Goal: Check status: Check status

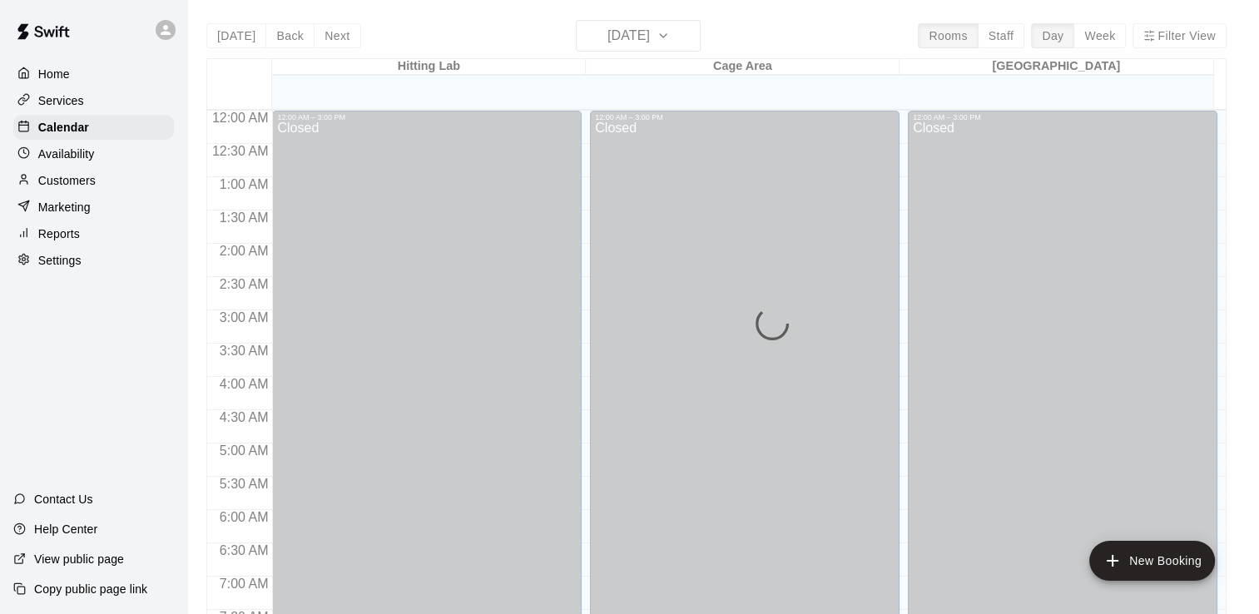
scroll to position [1023, 0]
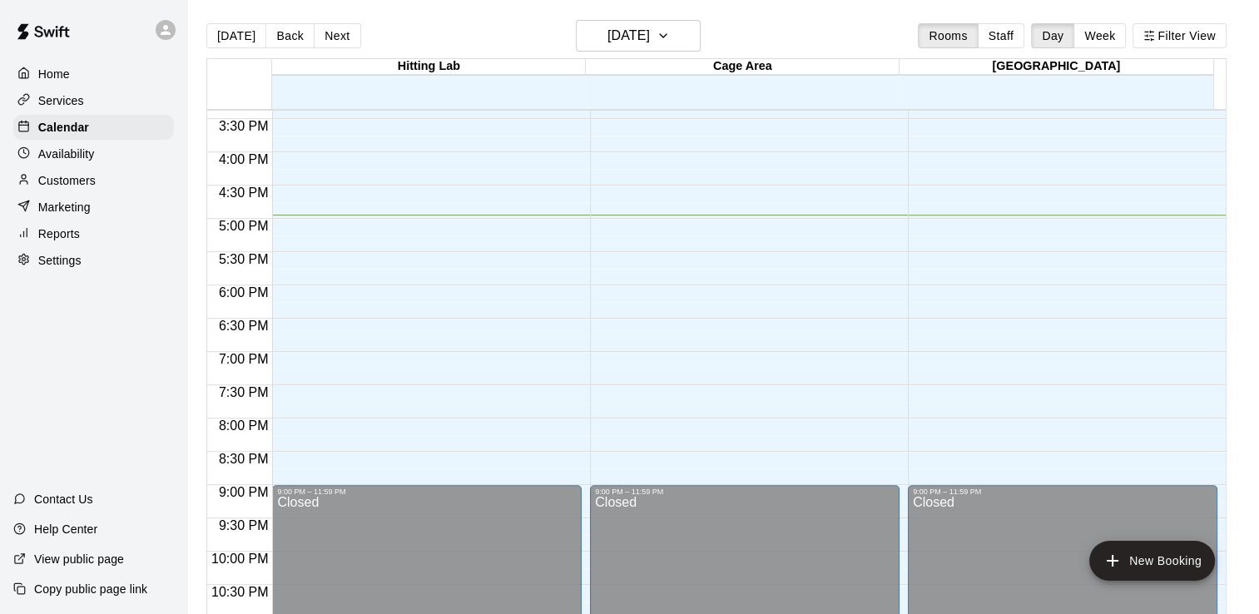
click at [851, 26] on div "[DATE] Back [DATE][DATE] Rooms Staff Day Week Filter View" at bounding box center [716, 39] width 1020 height 38
click at [1121, 44] on button "Week" at bounding box center [1099, 35] width 52 height 25
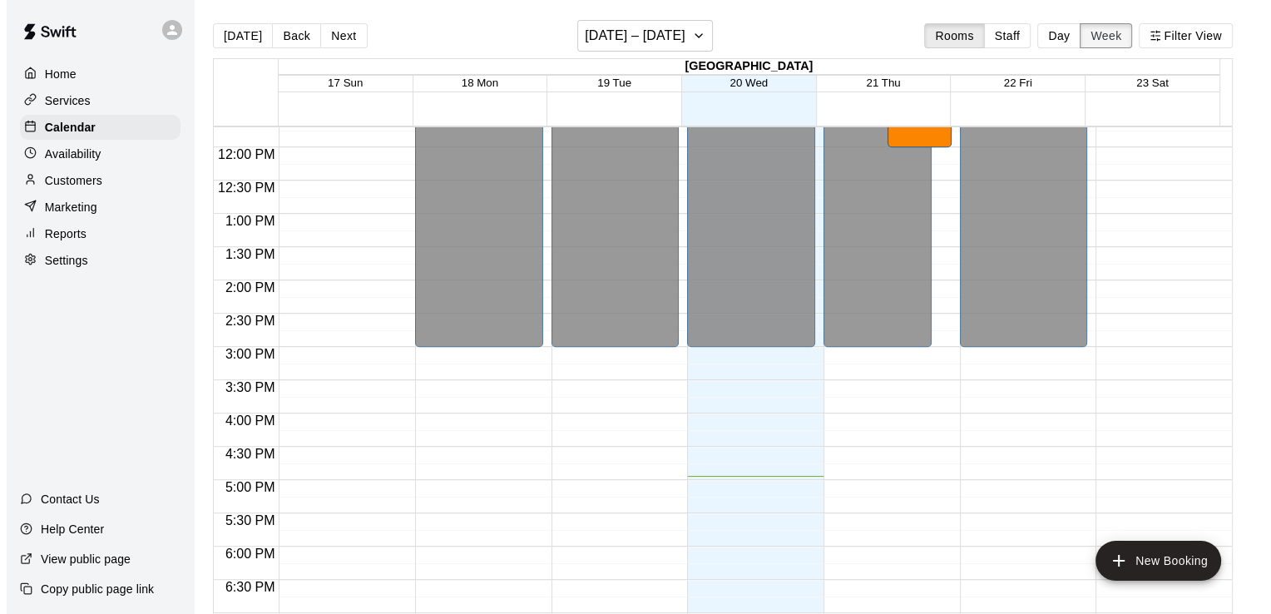
scroll to position [798, 0]
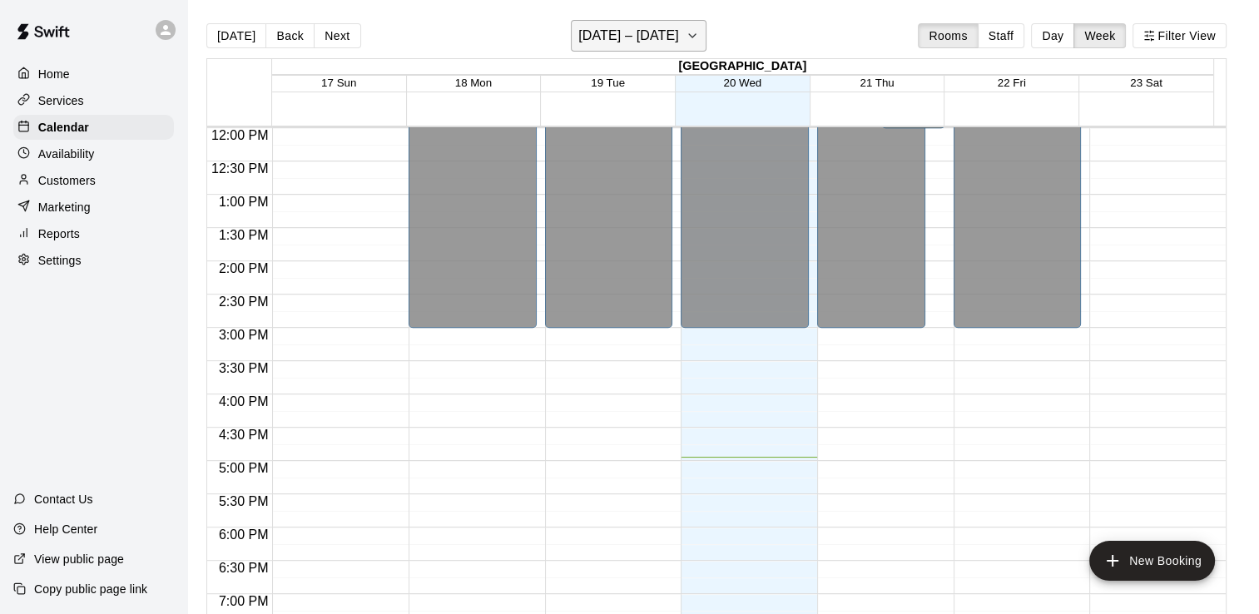
click at [682, 38] on button "[DATE] – [DATE]" at bounding box center [639, 36] width 136 height 32
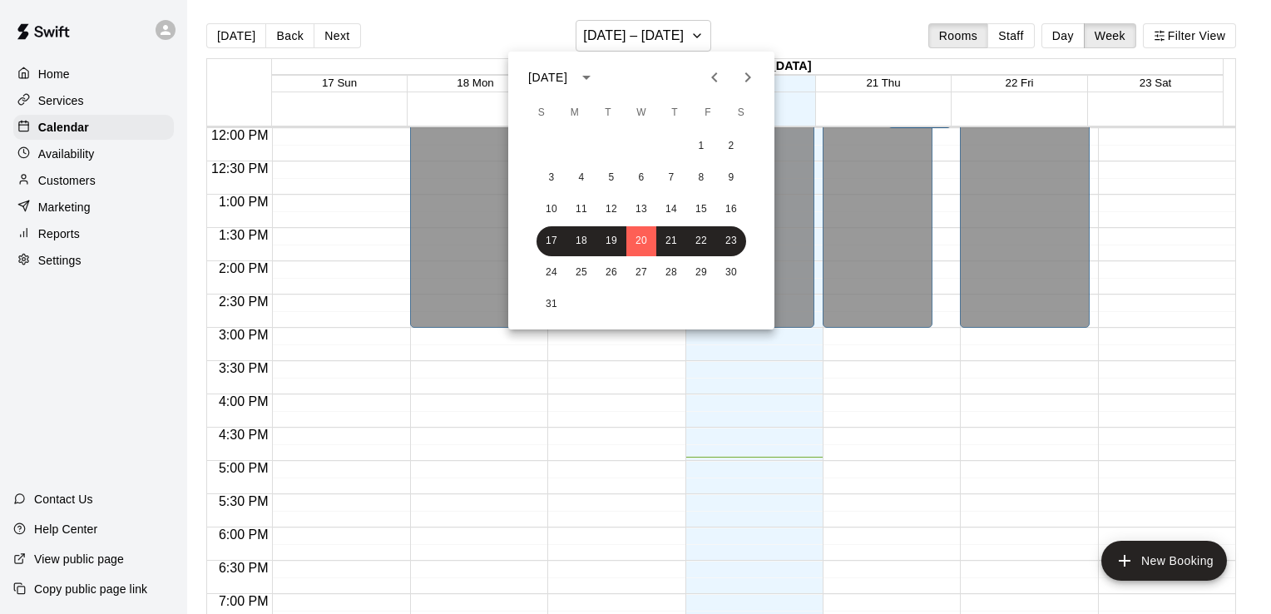
click at [591, 77] on icon "calendar view is open, switch to year view" at bounding box center [586, 78] width 8 height 4
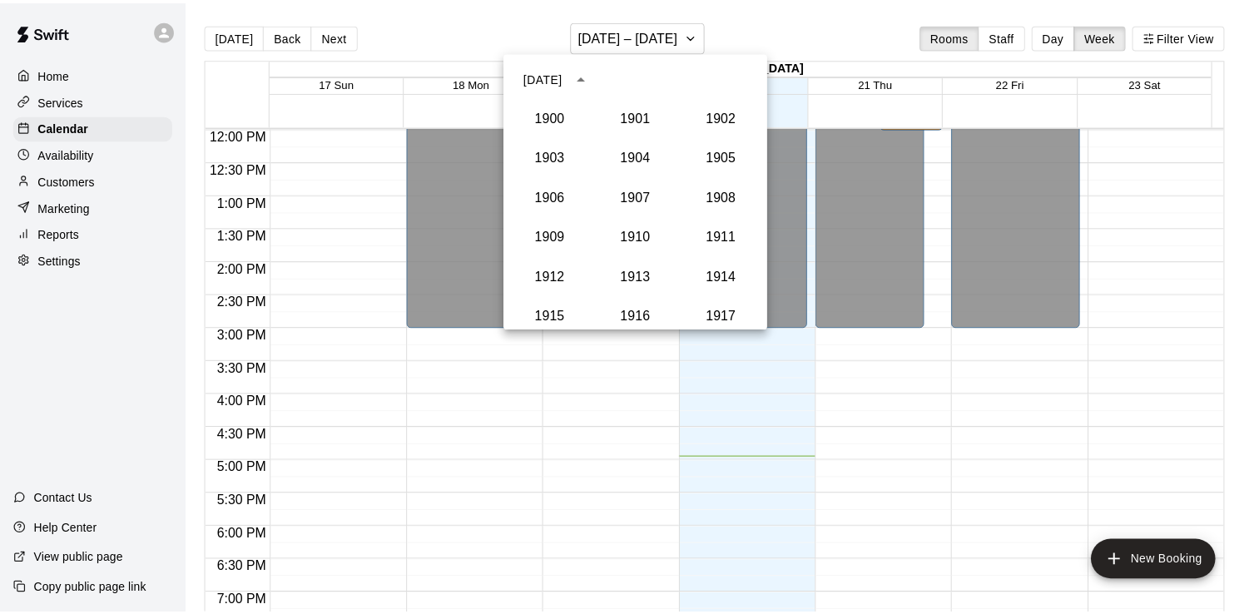
scroll to position [1541, 0]
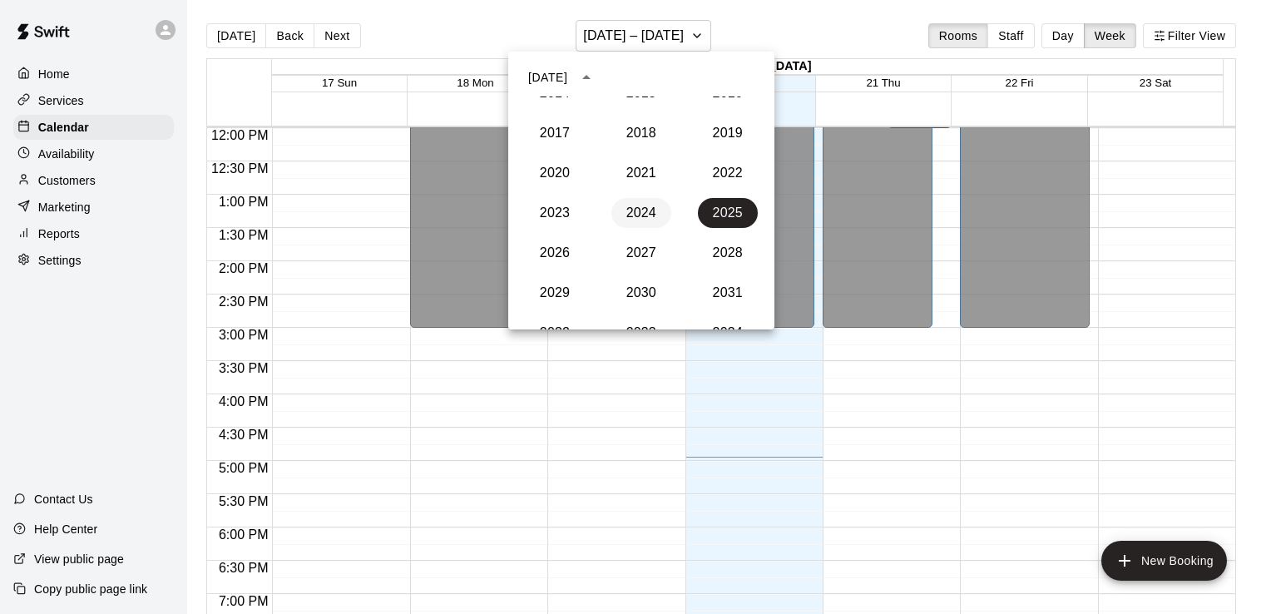
click at [639, 212] on button "2024" at bounding box center [641, 213] width 60 height 30
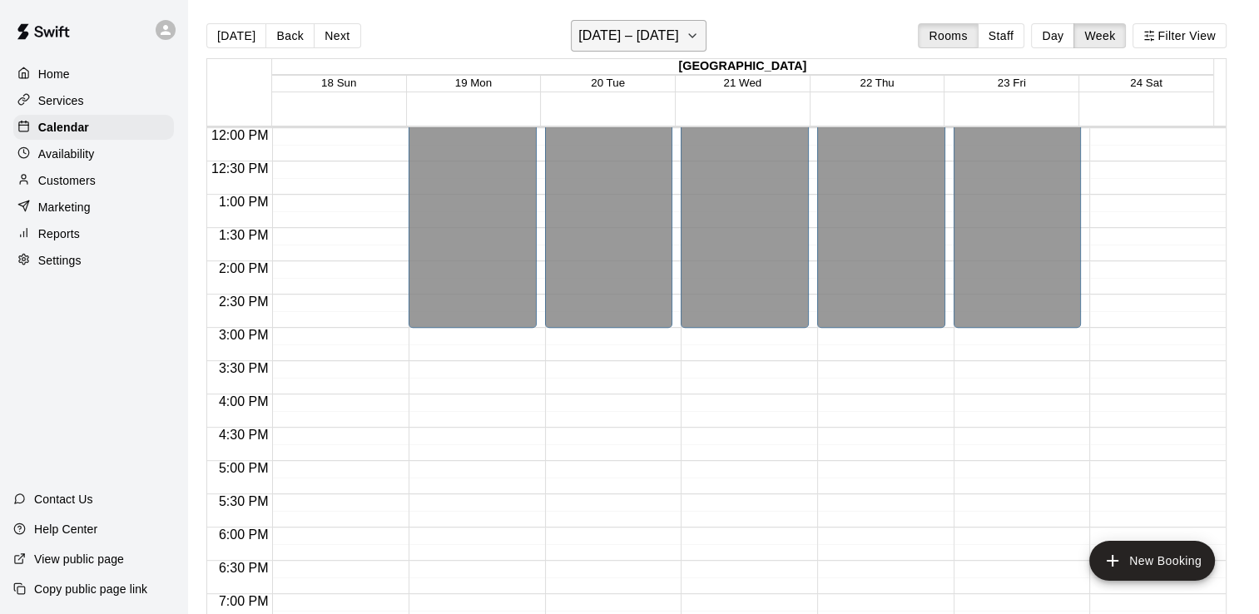
click at [692, 36] on icon "button" at bounding box center [692, 35] width 7 height 3
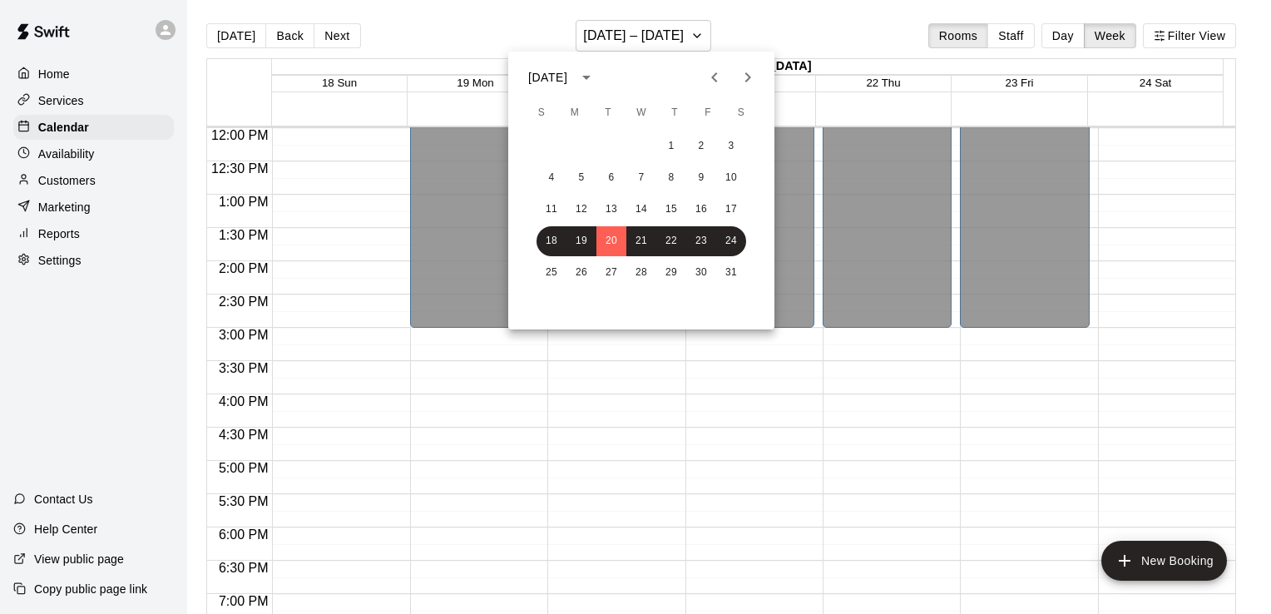
click at [745, 81] on icon "Next month" at bounding box center [748, 77] width 6 height 10
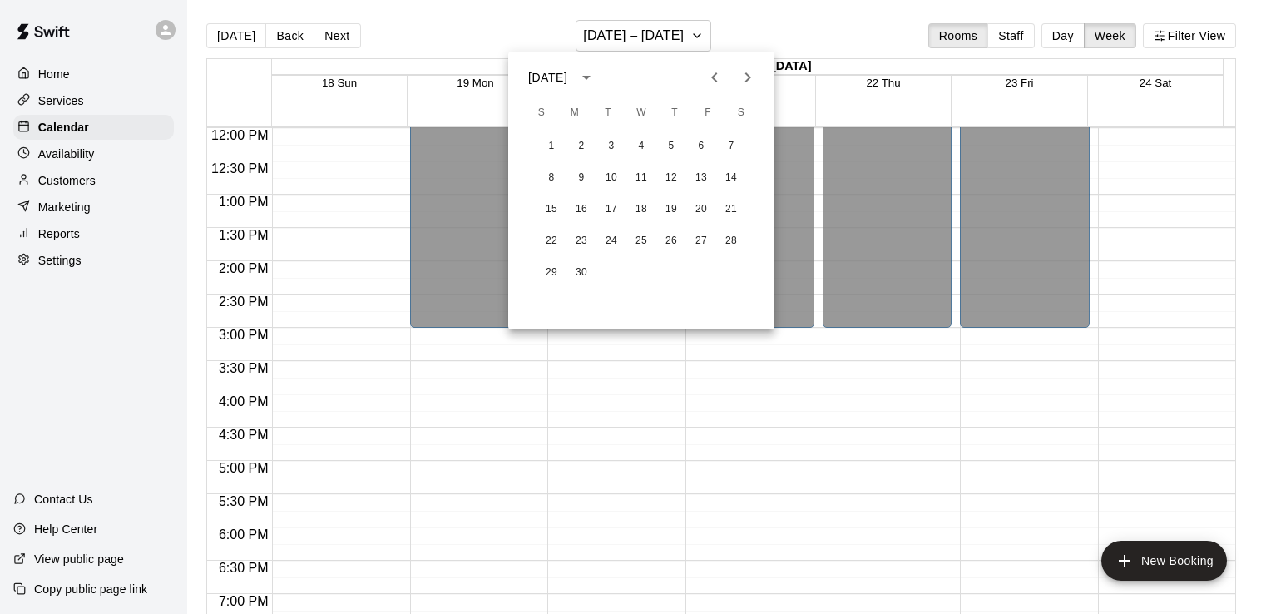
click at [748, 77] on icon "Next month" at bounding box center [748, 77] width 20 height 20
click at [581, 226] on button "21" at bounding box center [582, 241] width 30 height 30
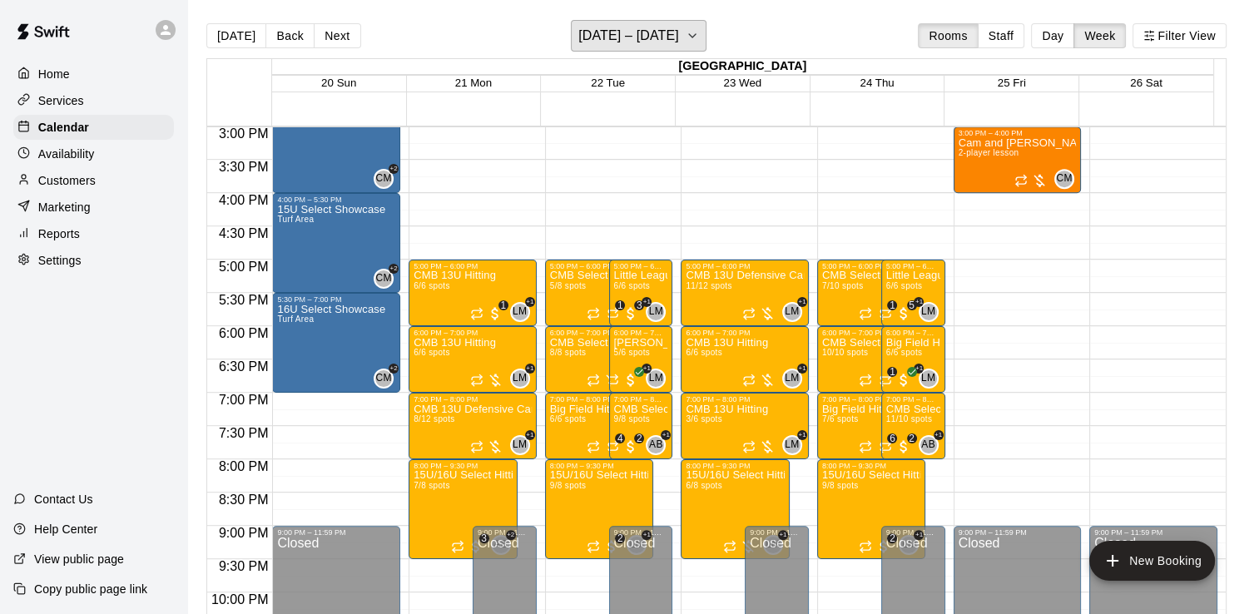
scroll to position [1011, 0]
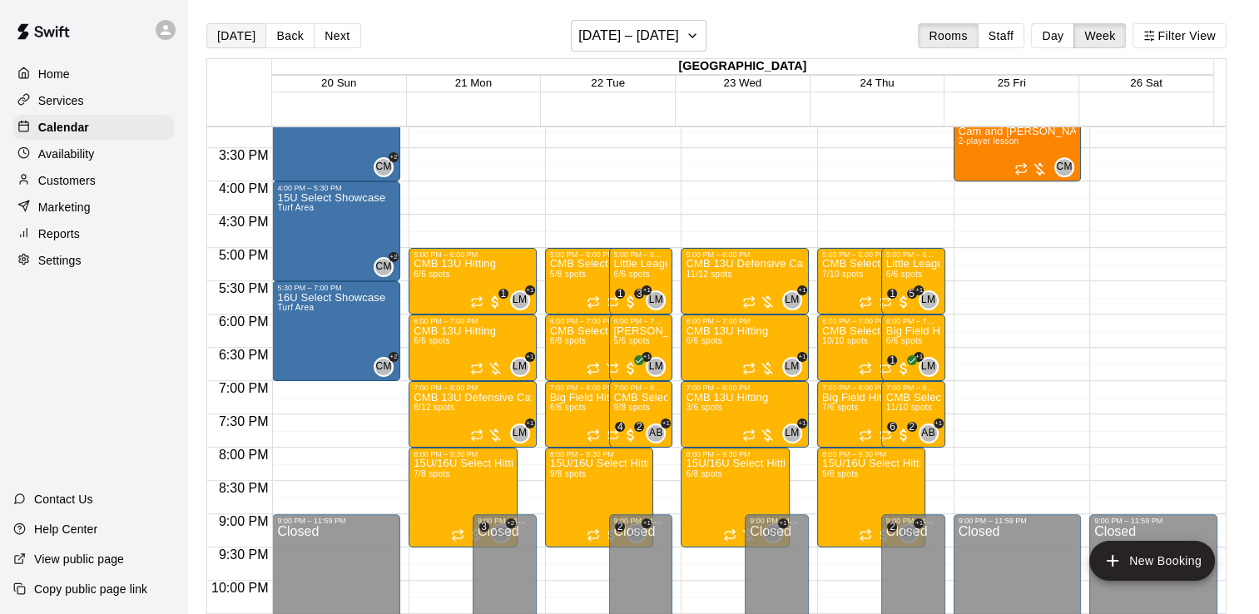
click at [255, 39] on button "[DATE]" at bounding box center [236, 35] width 60 height 25
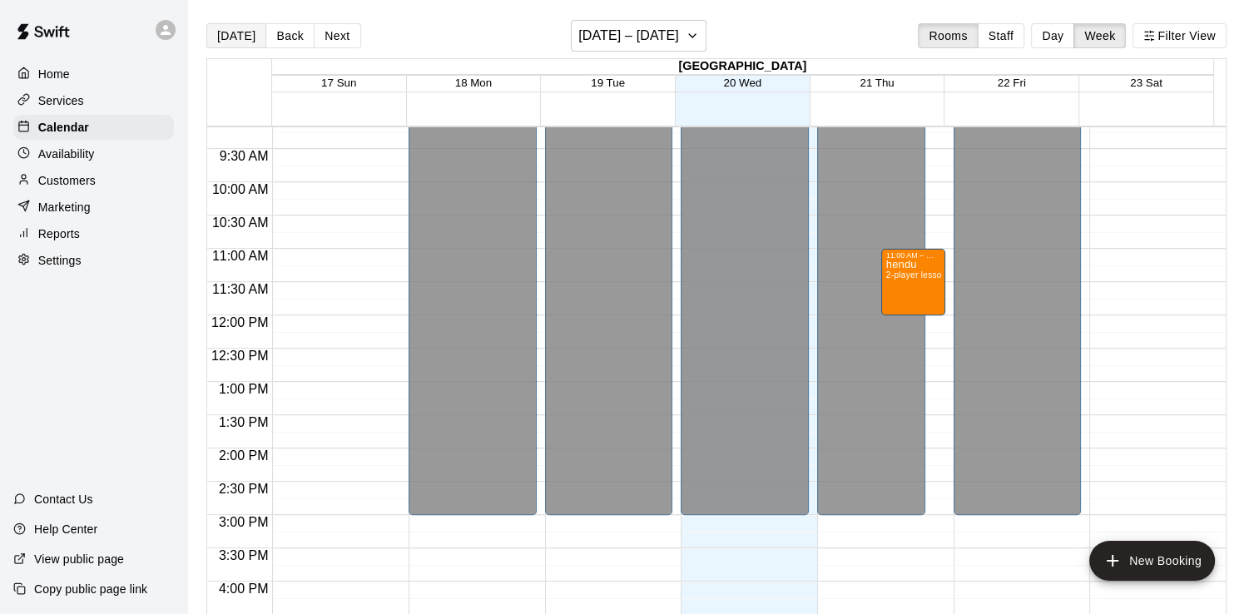
scroll to position [609, 0]
